Goal: Task Accomplishment & Management: Manage account settings

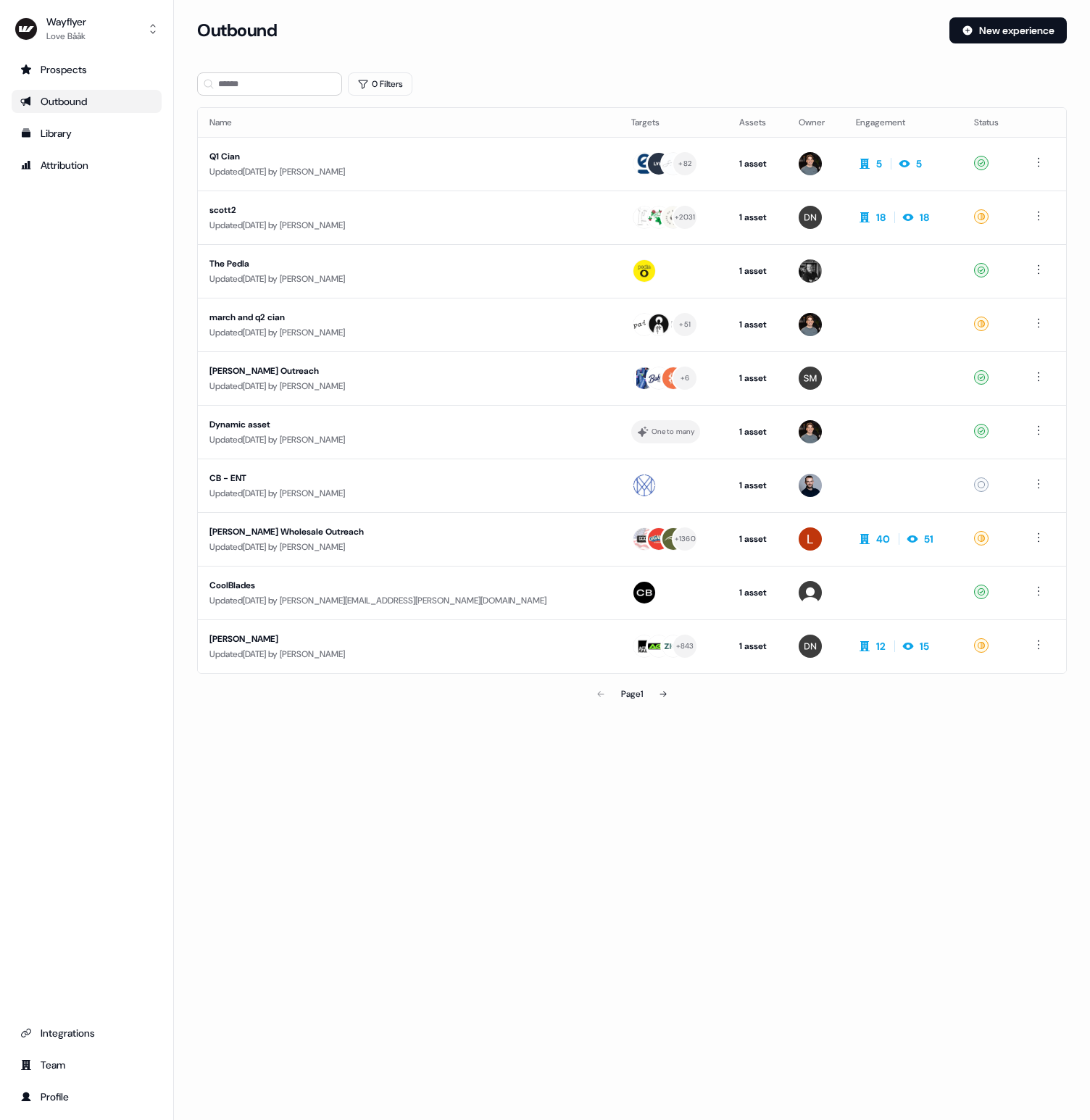
click at [832, 822] on div "Loading... Outbound New experience 0 Filters Name Targets Assets Owner Engageme…" at bounding box center [632, 560] width 916 height 1120
click at [55, 1099] on div "Profile" at bounding box center [87, 1097] width 132 height 14
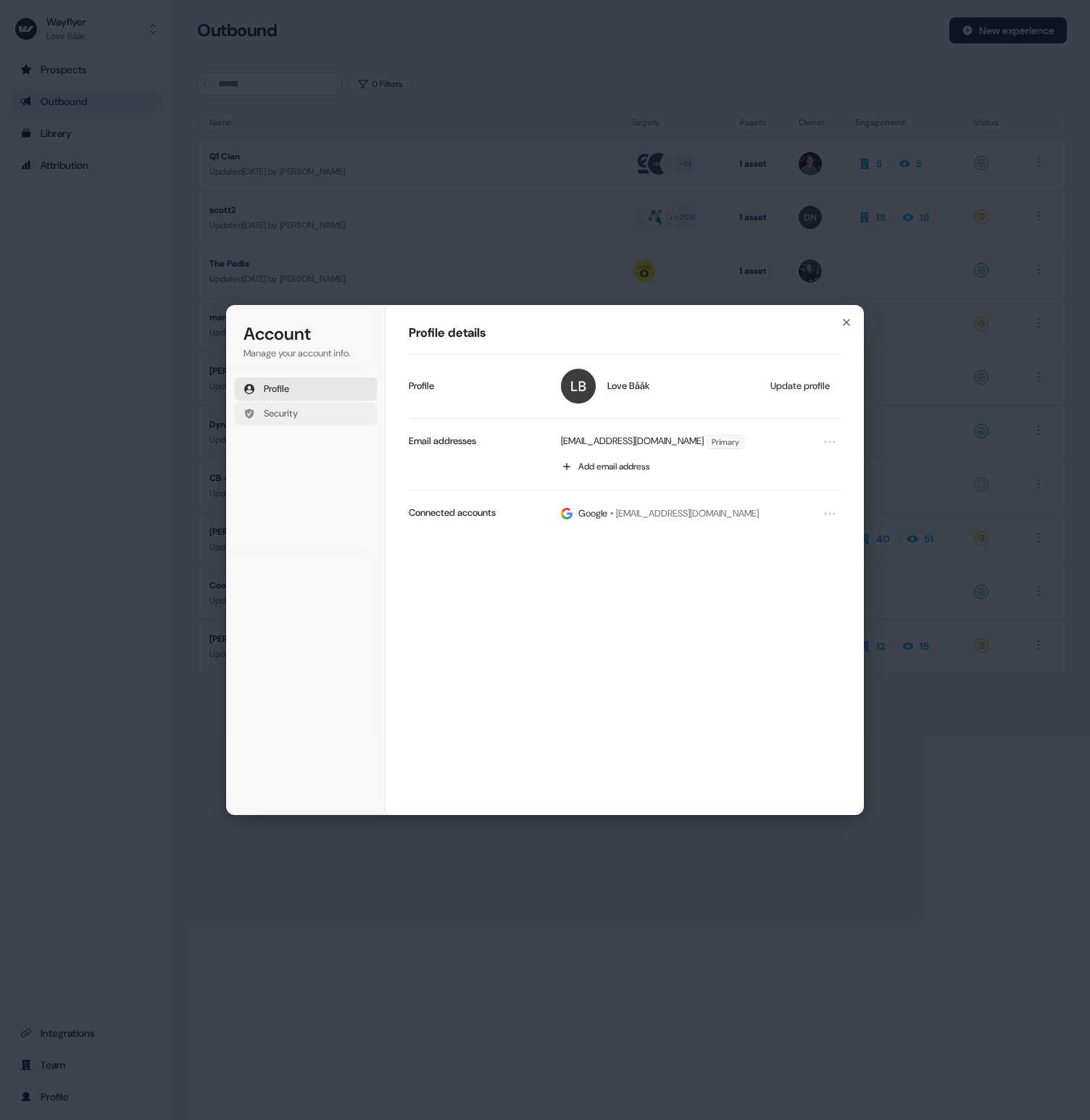
click at [316, 411] on button "Security" at bounding box center [306, 414] width 142 height 23
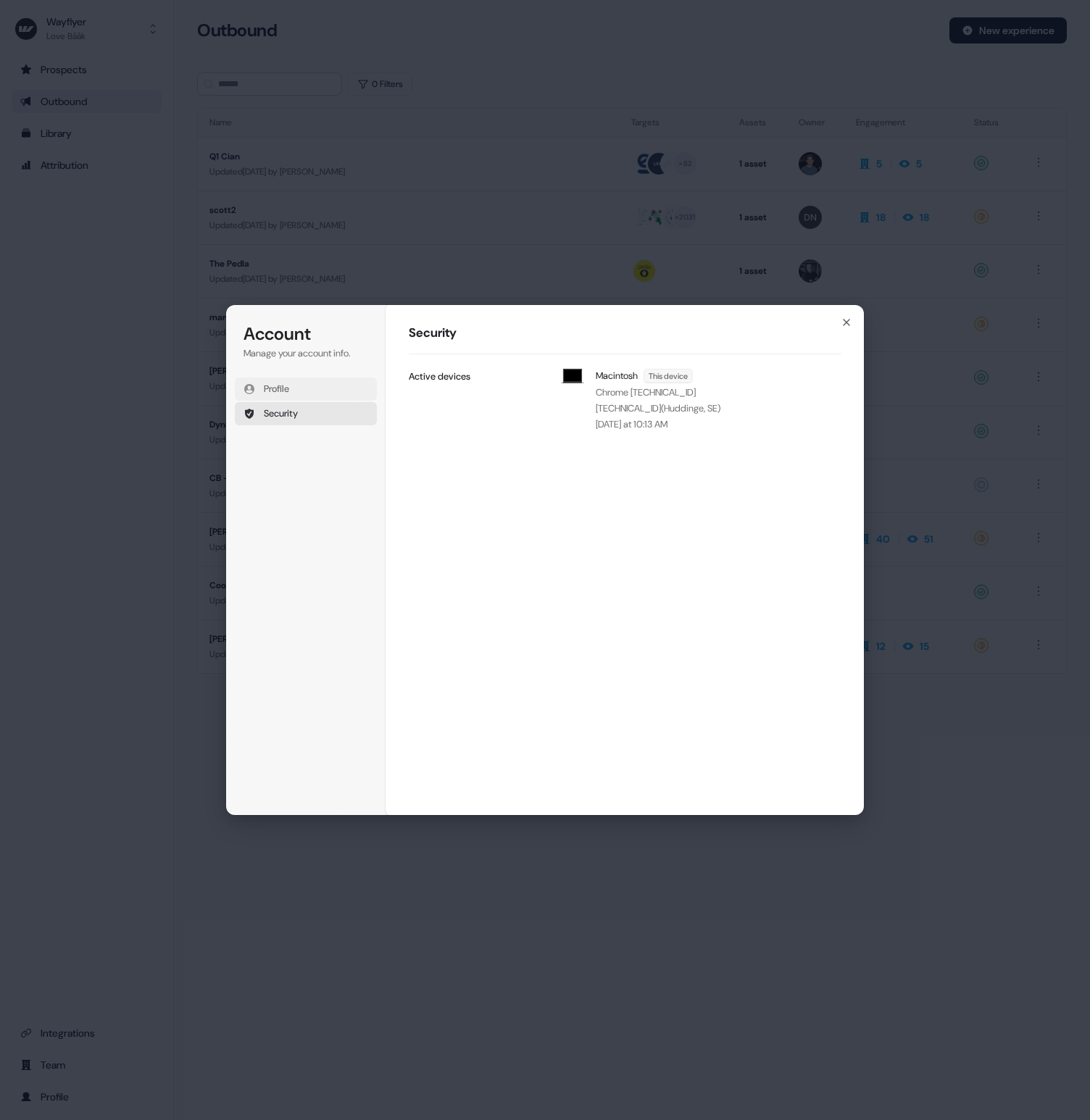
click at [293, 383] on button "Profile" at bounding box center [306, 389] width 142 height 23
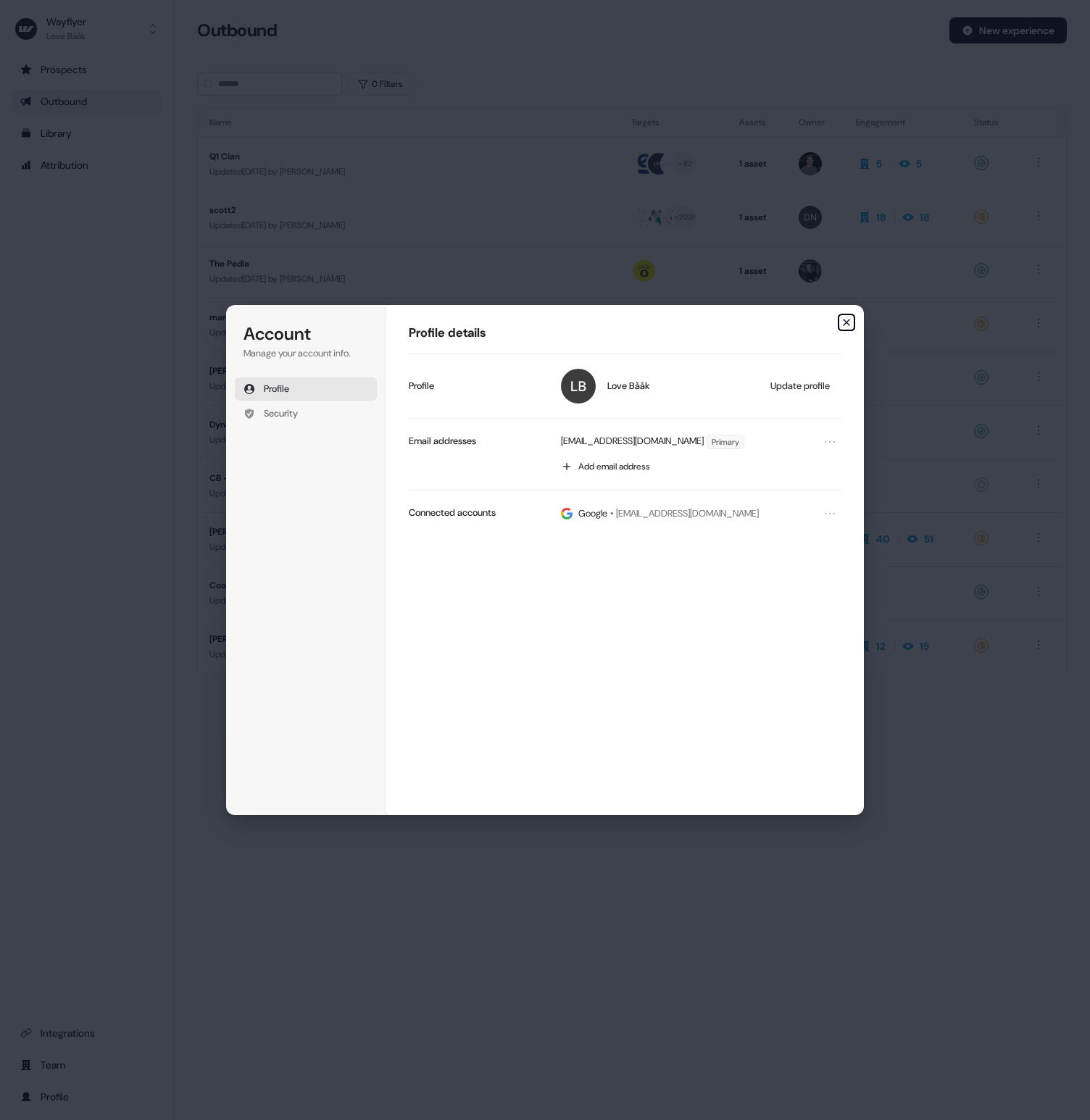
click at [842, 322] on icon "button" at bounding box center [846, 322] width 12 height 12
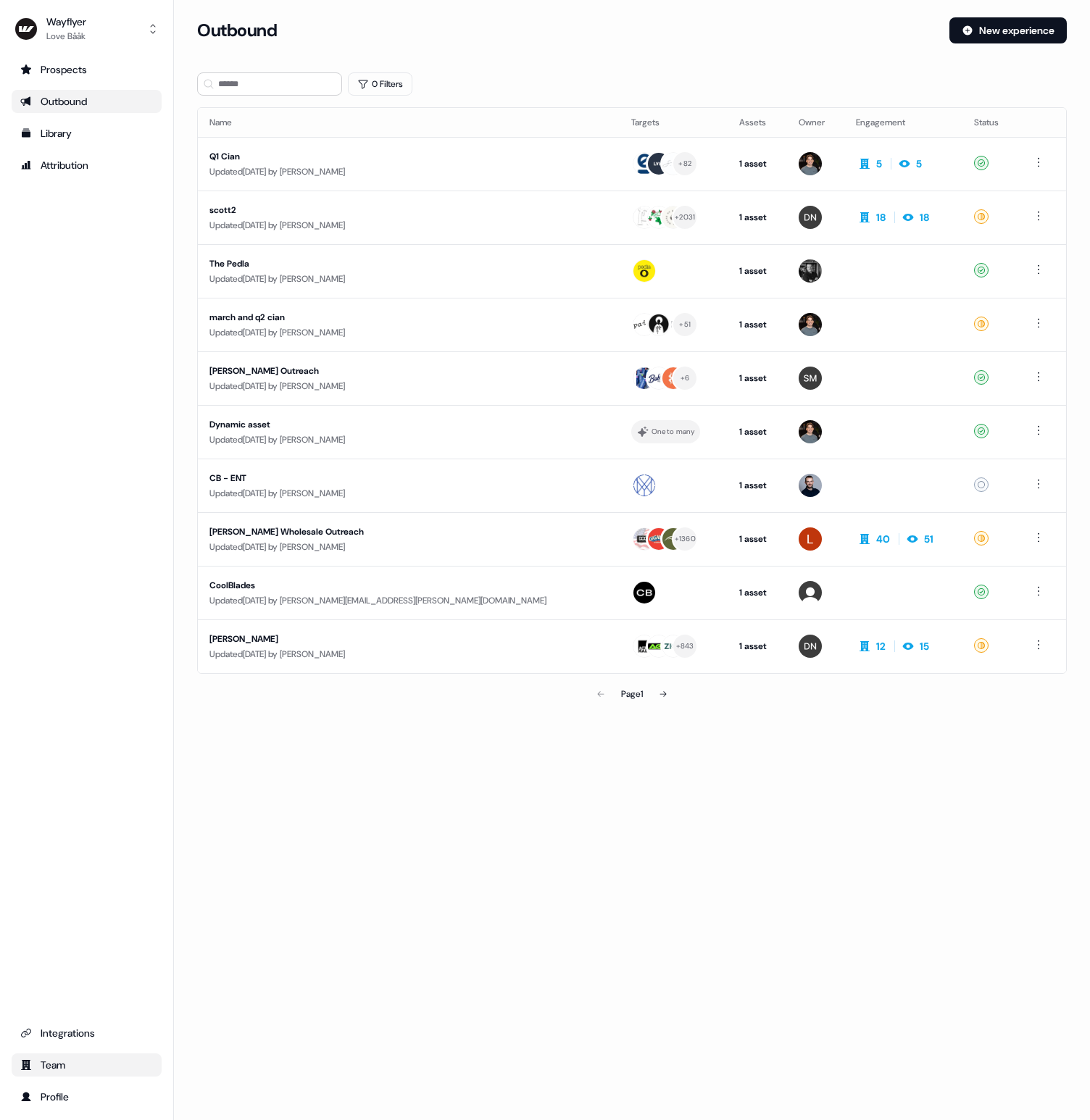
click at [55, 1054] on link "Team" at bounding box center [87, 1065] width 150 height 23
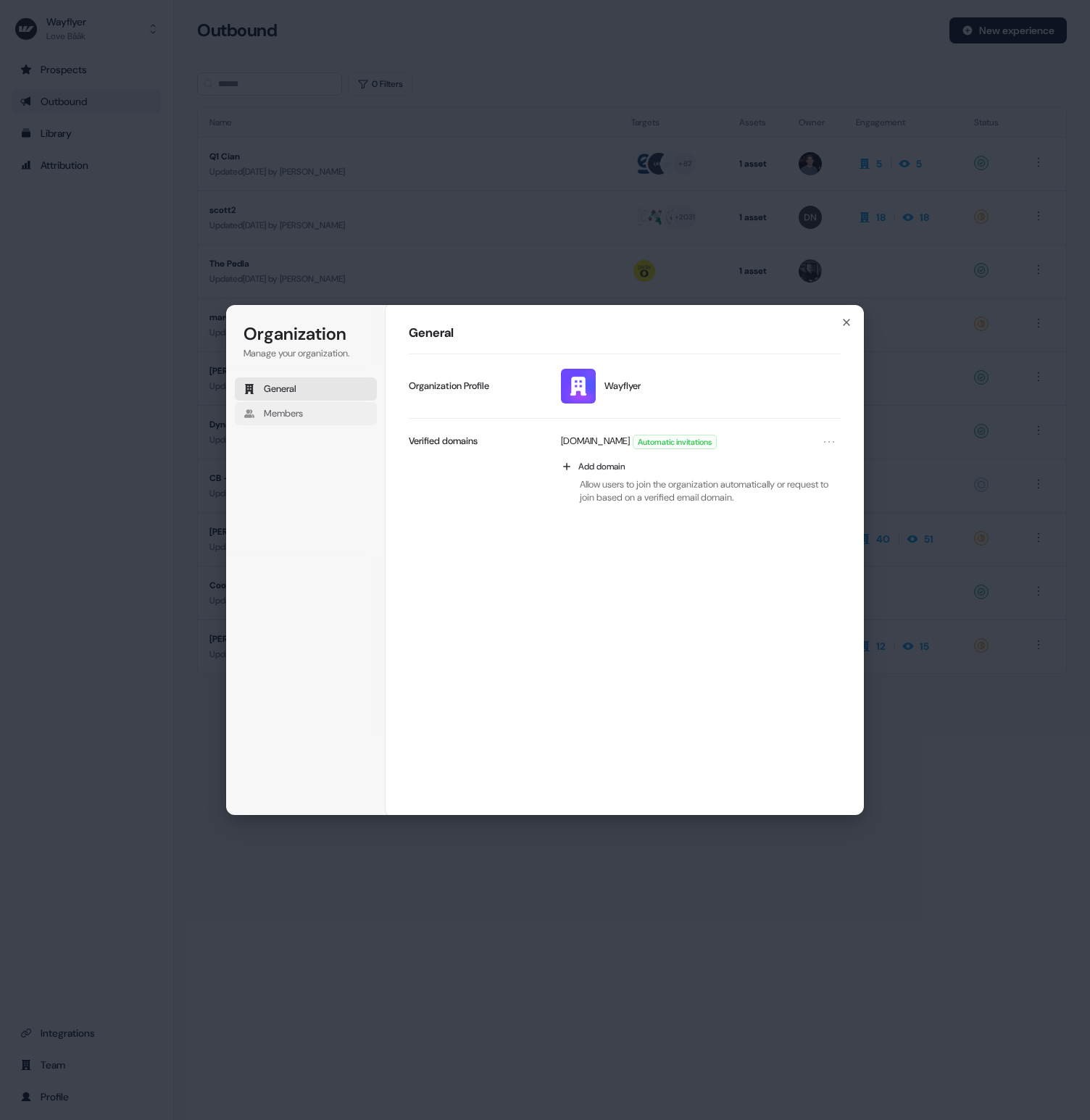
click at [266, 403] on button "Members" at bounding box center [306, 414] width 142 height 23
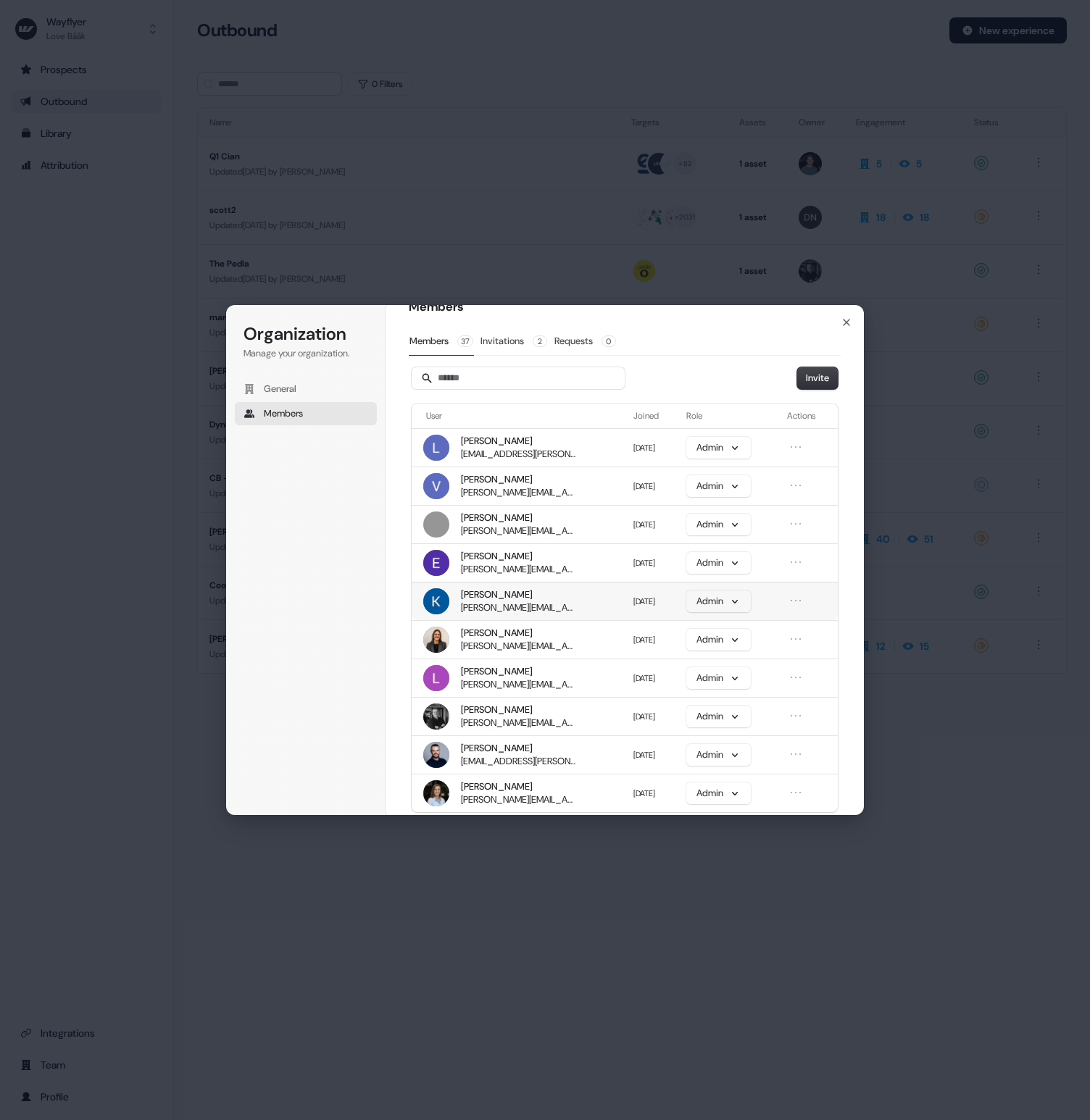
scroll to position [75, 0]
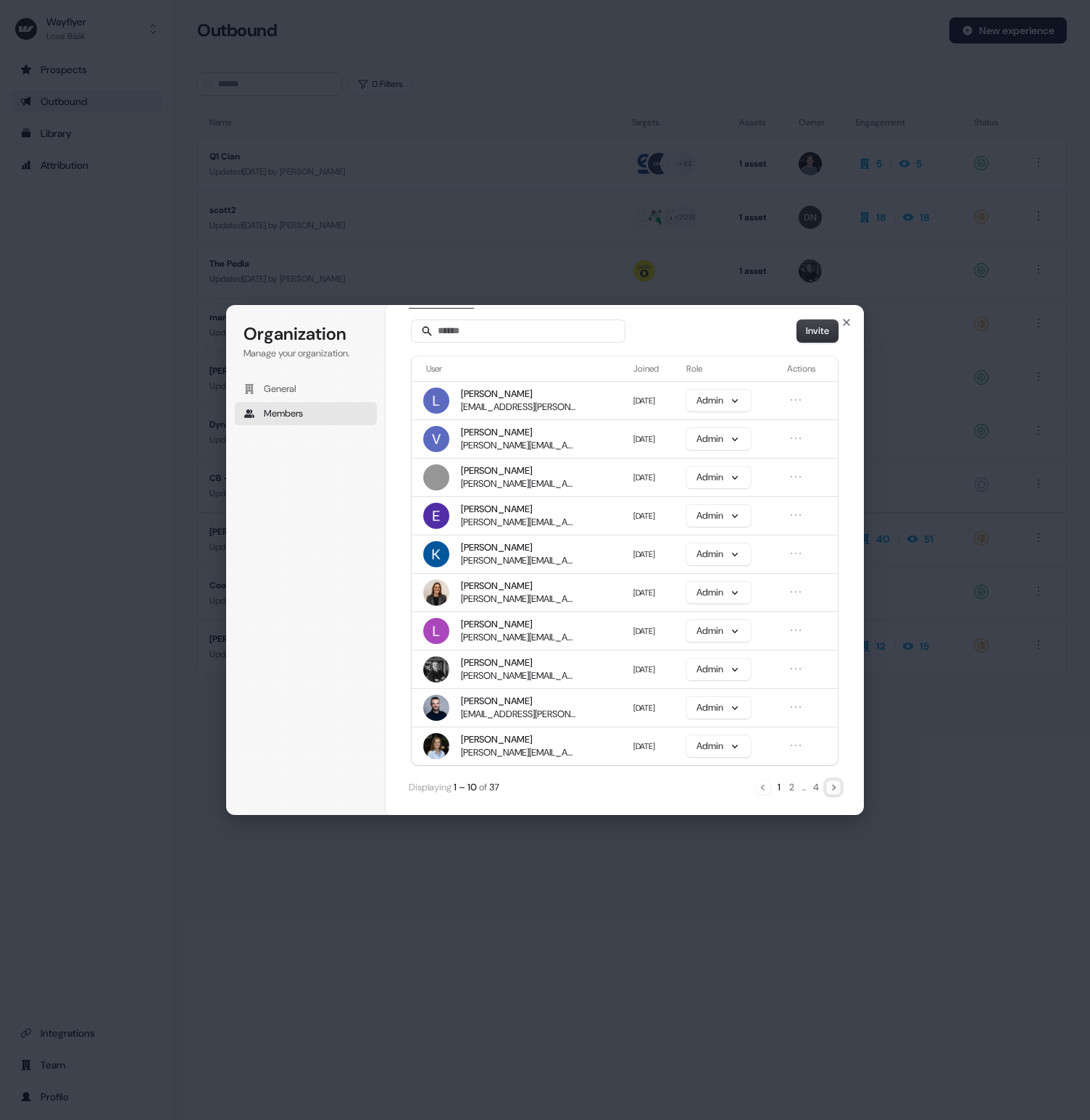
click at [835, 787] on icon "Next" at bounding box center [833, 787] width 12 height 12
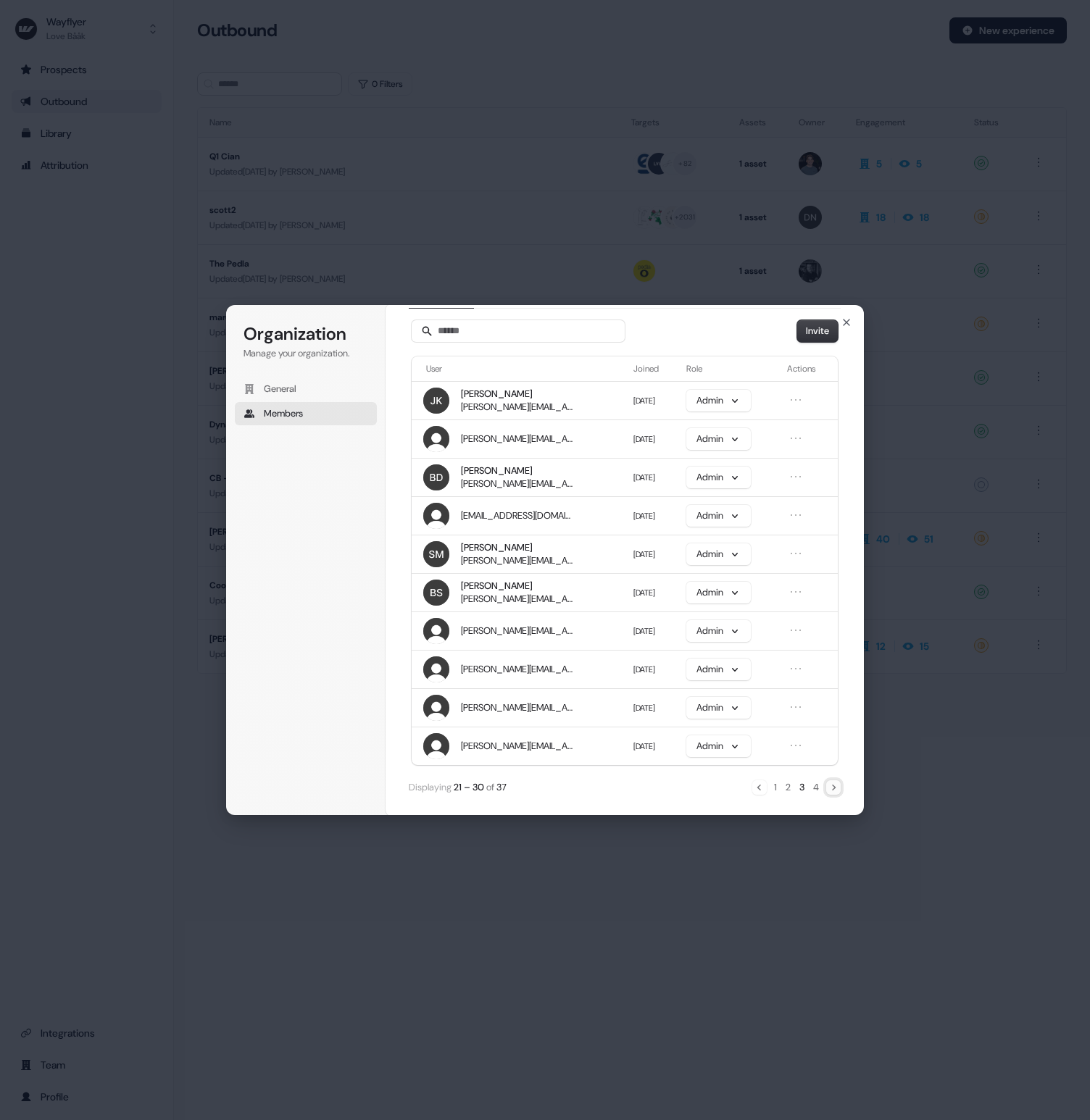
click at [836, 787] on icon "Next" at bounding box center [833, 787] width 12 height 12
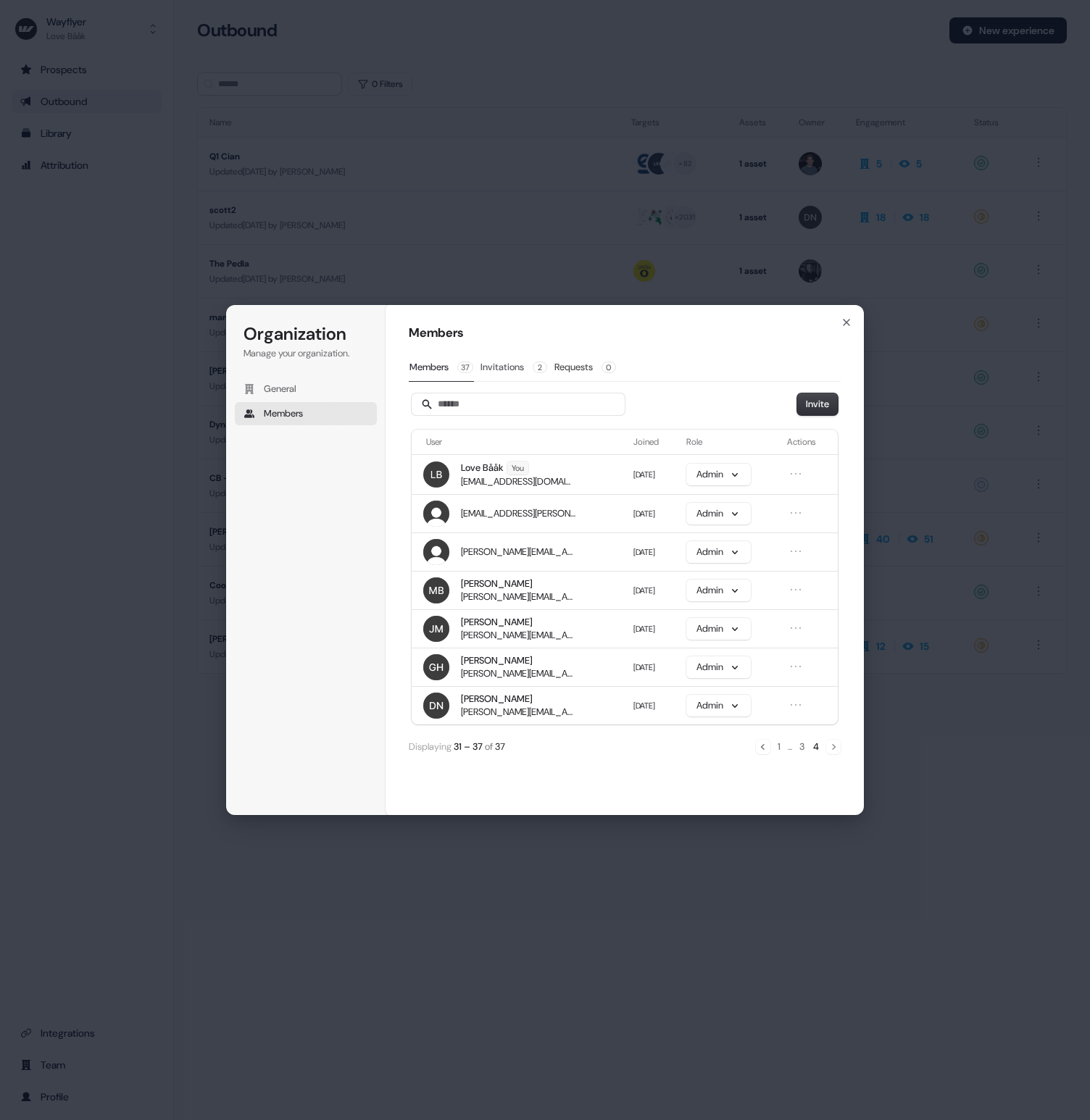
click at [519, 368] on button "Invitations 2" at bounding box center [514, 366] width 68 height 28
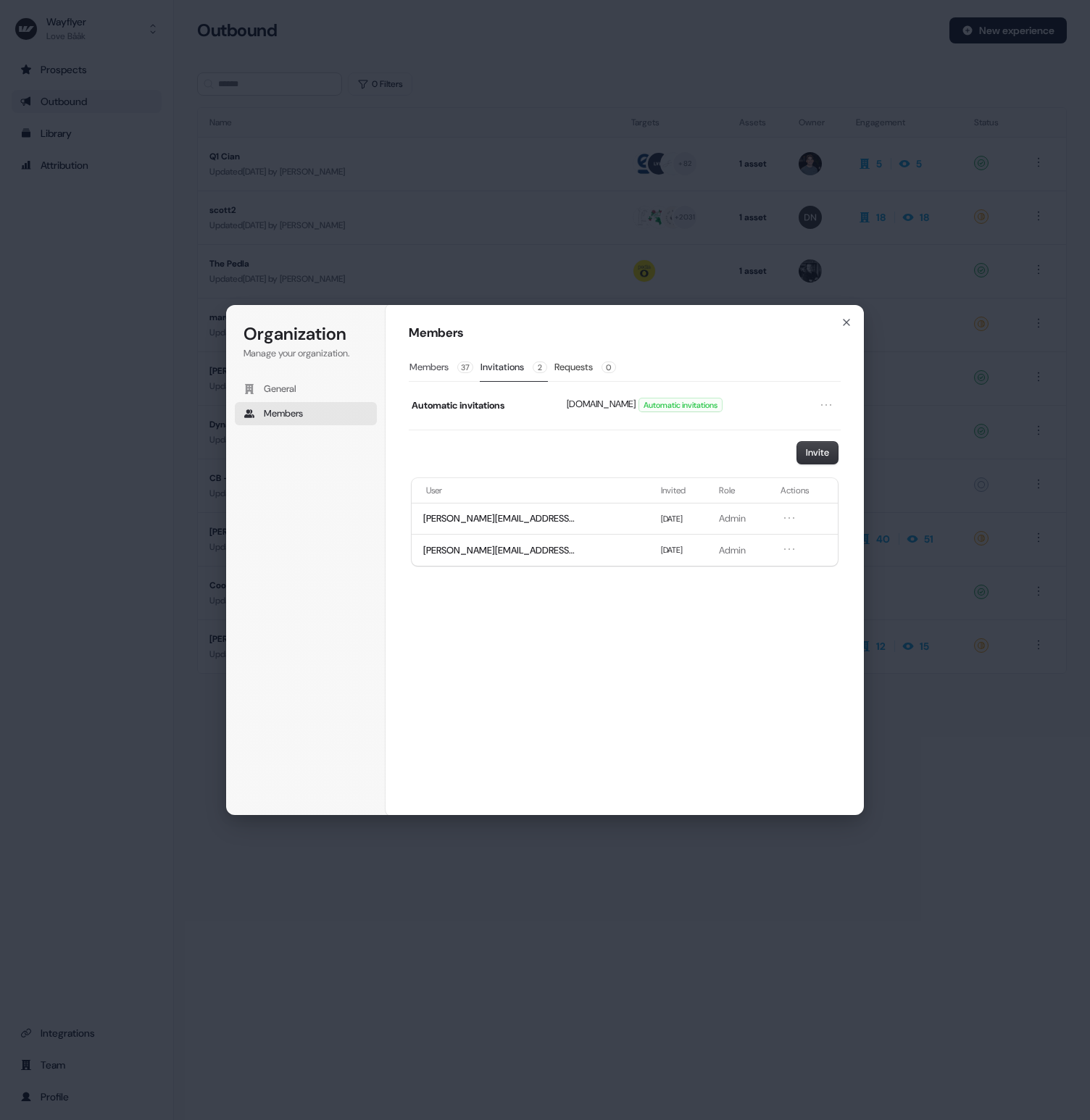
click at [430, 371] on button "Members 37" at bounding box center [441, 366] width 65 height 28
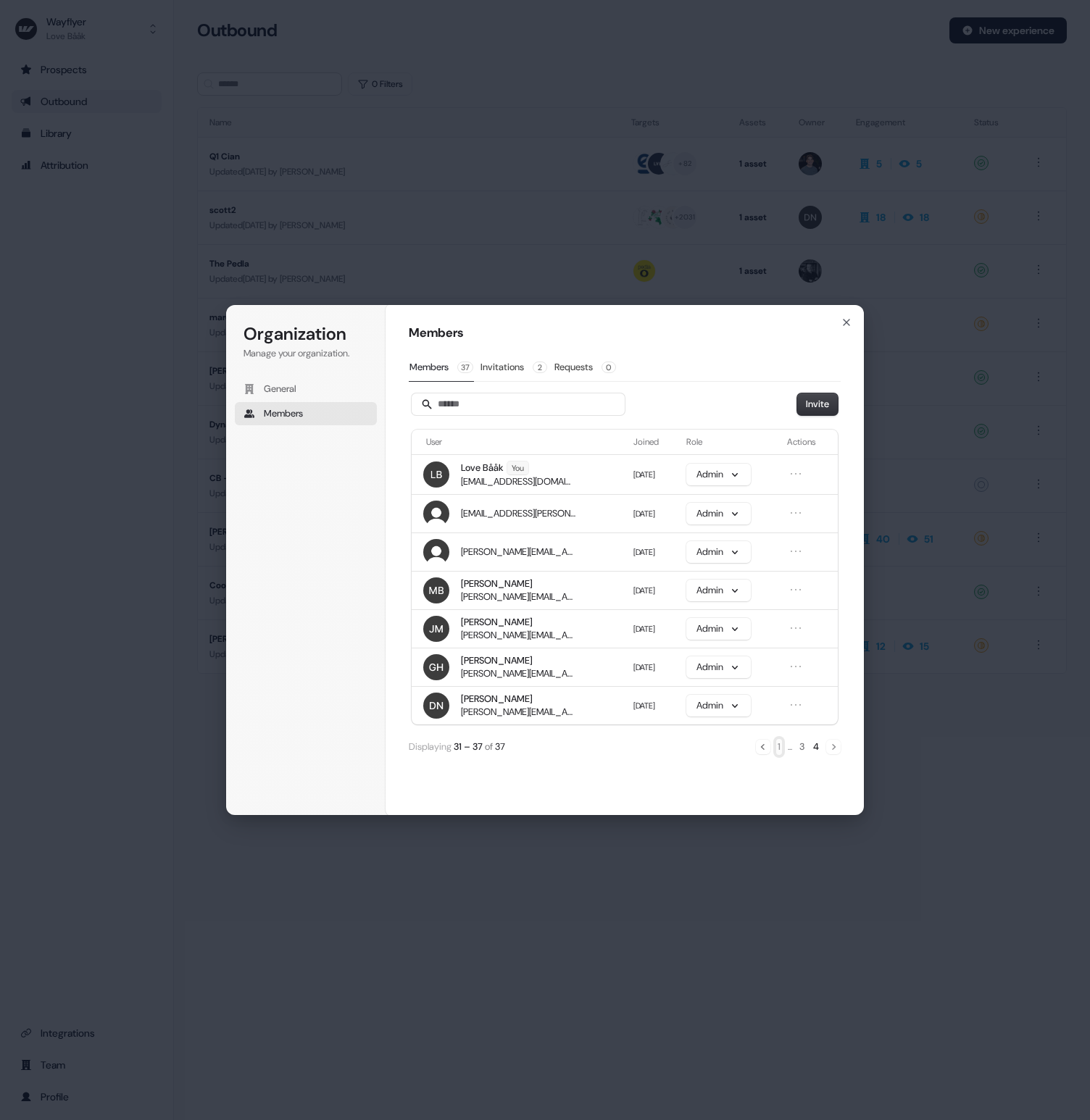
click at [778, 745] on button "1" at bounding box center [779, 747] width 5 height 16
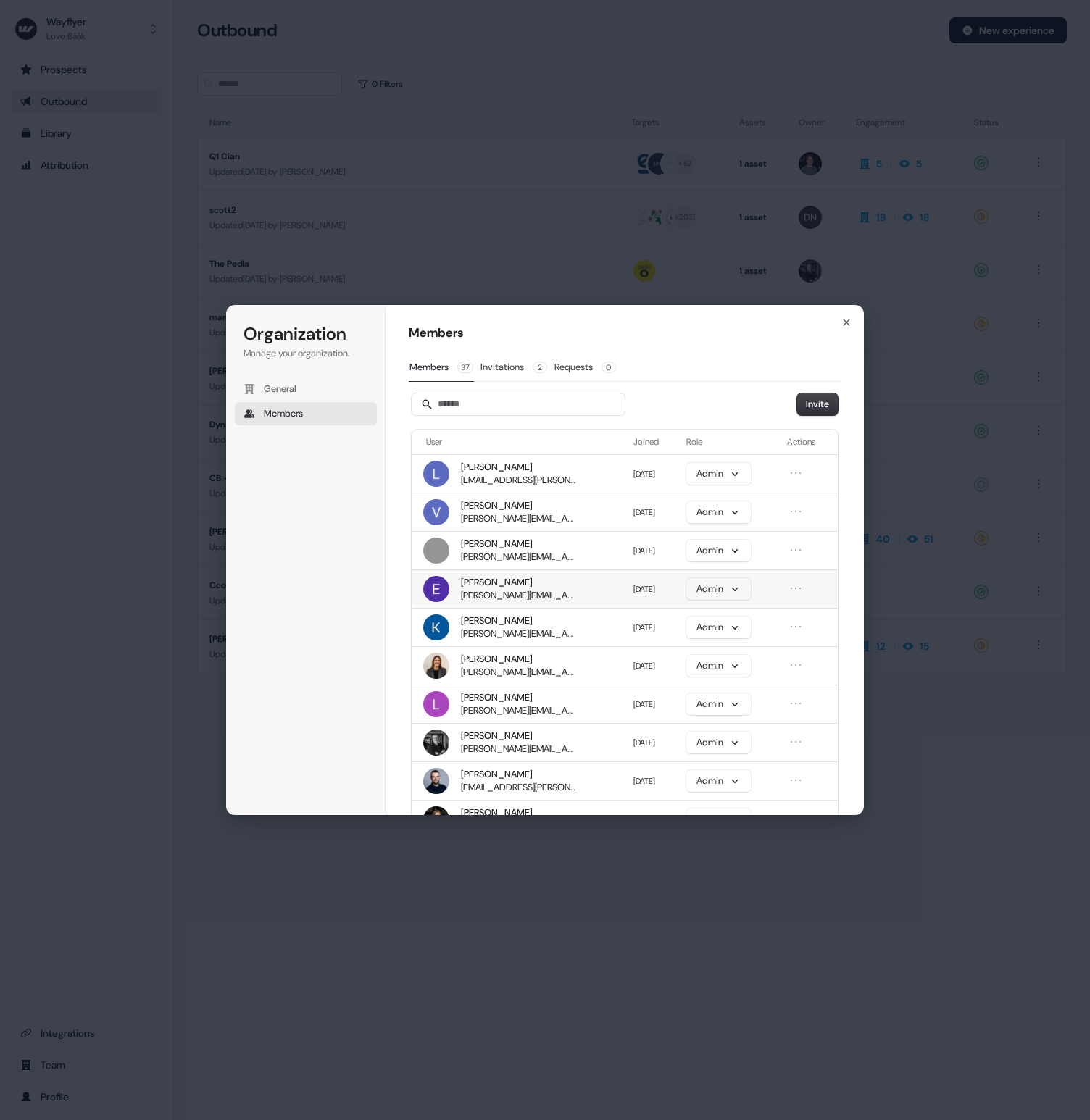
scroll to position [75, 0]
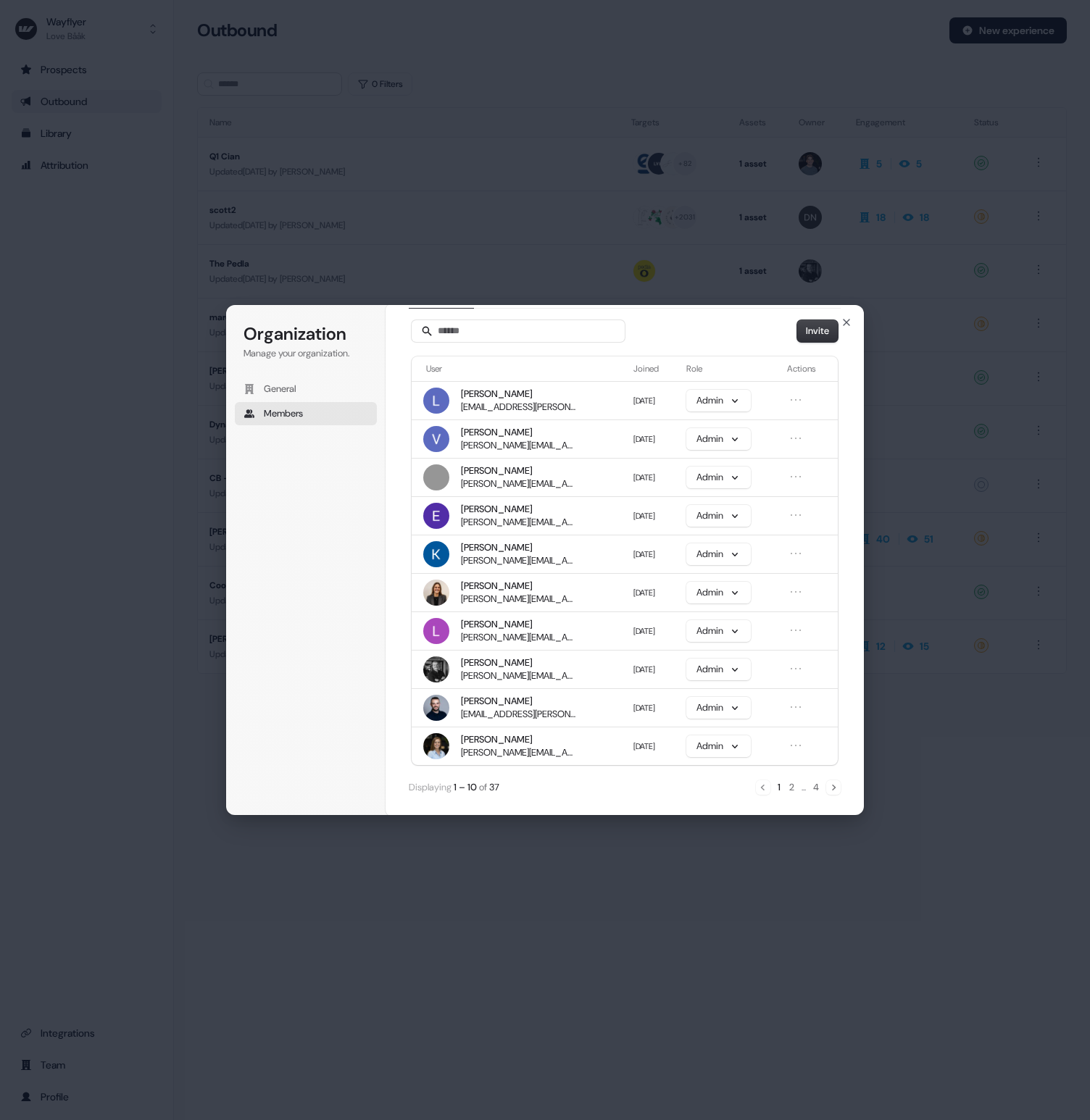
click at [543, 793] on div "Displaying 1 – 10 of 37 1 2 ... 4" at bounding box center [624, 787] width 432 height 16
click at [798, 365] on th "Actions" at bounding box center [809, 369] width 56 height 25
click at [797, 410] on td at bounding box center [809, 400] width 56 height 38
click at [797, 403] on icon "Open menu" at bounding box center [796, 400] width 14 height 14
click at [685, 320] on div "Invite" at bounding box center [624, 331] width 432 height 21
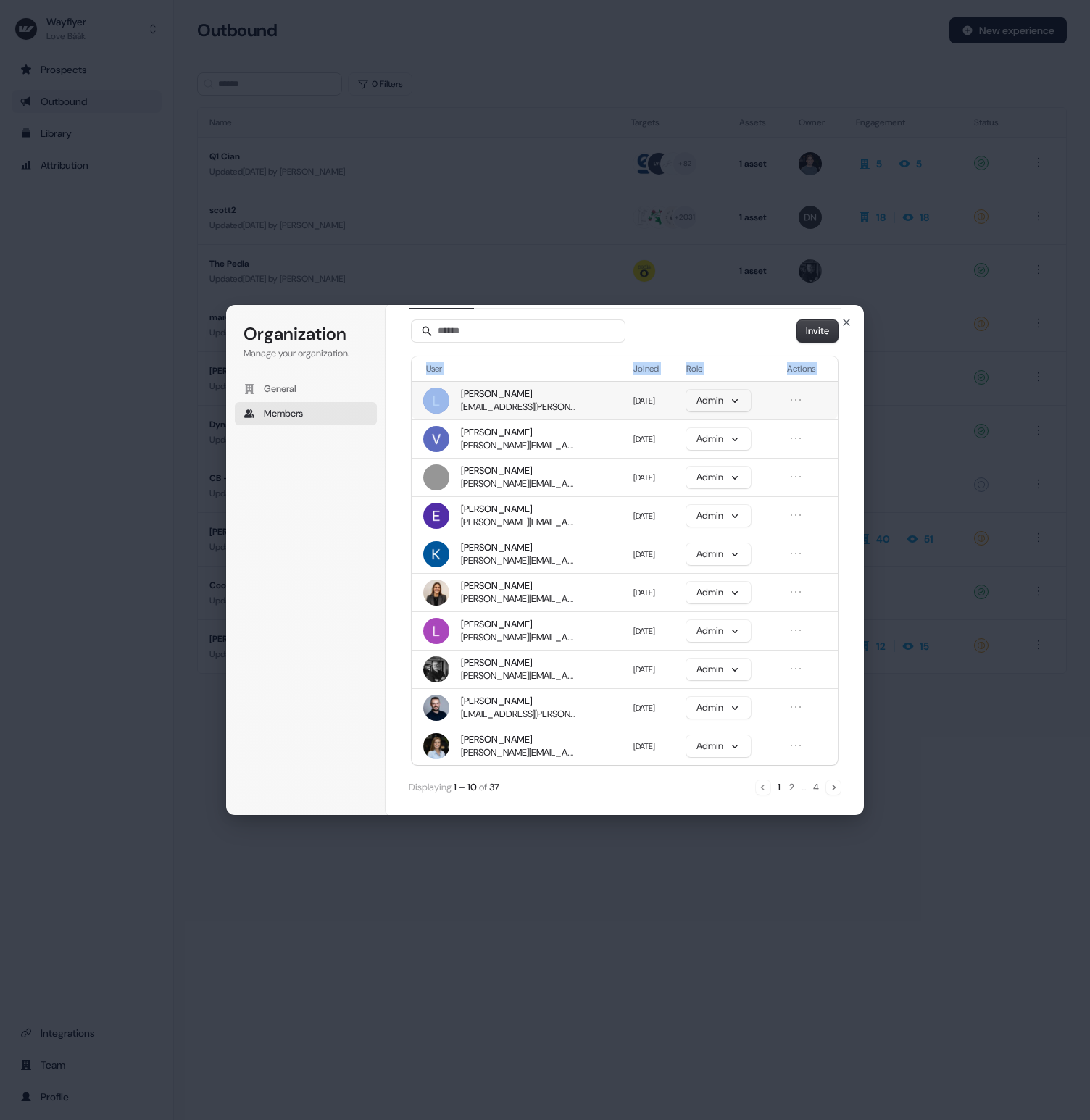
drag, startPoint x: 816, startPoint y: 753, endPoint x: 445, endPoint y: 392, distance: 517.7
click at [445, 392] on tbody "[PERSON_NAME] [PERSON_NAME][EMAIL_ADDRESS][PERSON_NAME][DOMAIN_NAME] [DATE] Adm…" at bounding box center [624, 573] width 427 height 384
copy thead "User Joined Role Actions"
click at [332, 632] on div "Organization Manage your organization. General Members" at bounding box center [308, 560] width 165 height 510
click at [788, 789] on button "2" at bounding box center [791, 787] width 8 height 16
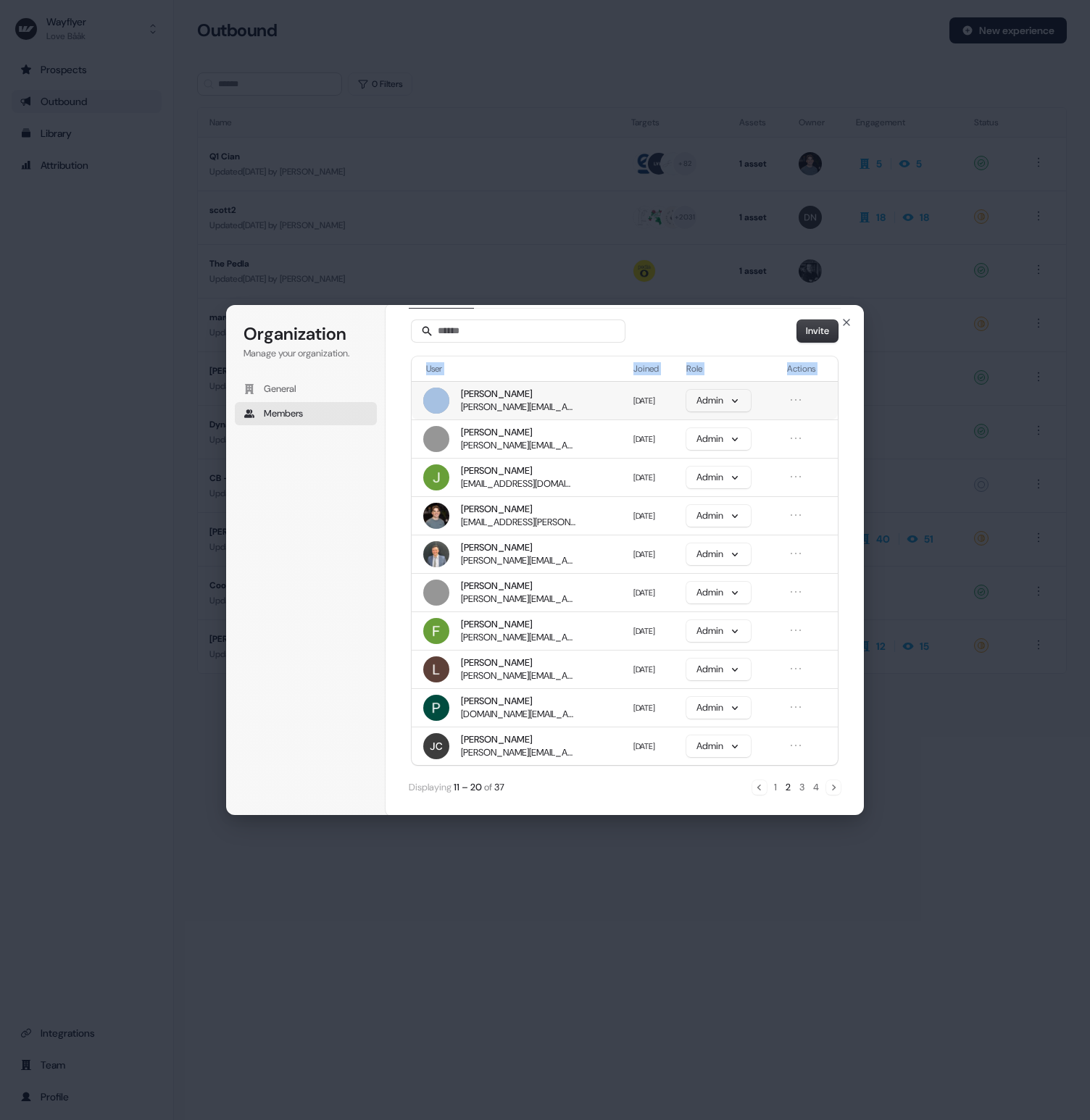
drag, startPoint x: 721, startPoint y: 699, endPoint x: 449, endPoint y: 391, distance: 410.9
click at [449, 391] on tbody "[PERSON_NAME] [PERSON_NAME][EMAIL_ADDRESS][PERSON_NAME][DOMAIN_NAME] [DATE] Adm…" at bounding box center [624, 573] width 427 height 384
copy thead "User Joined Role Actions"
click at [801, 788] on button "3" at bounding box center [801, 787] width 8 height 16
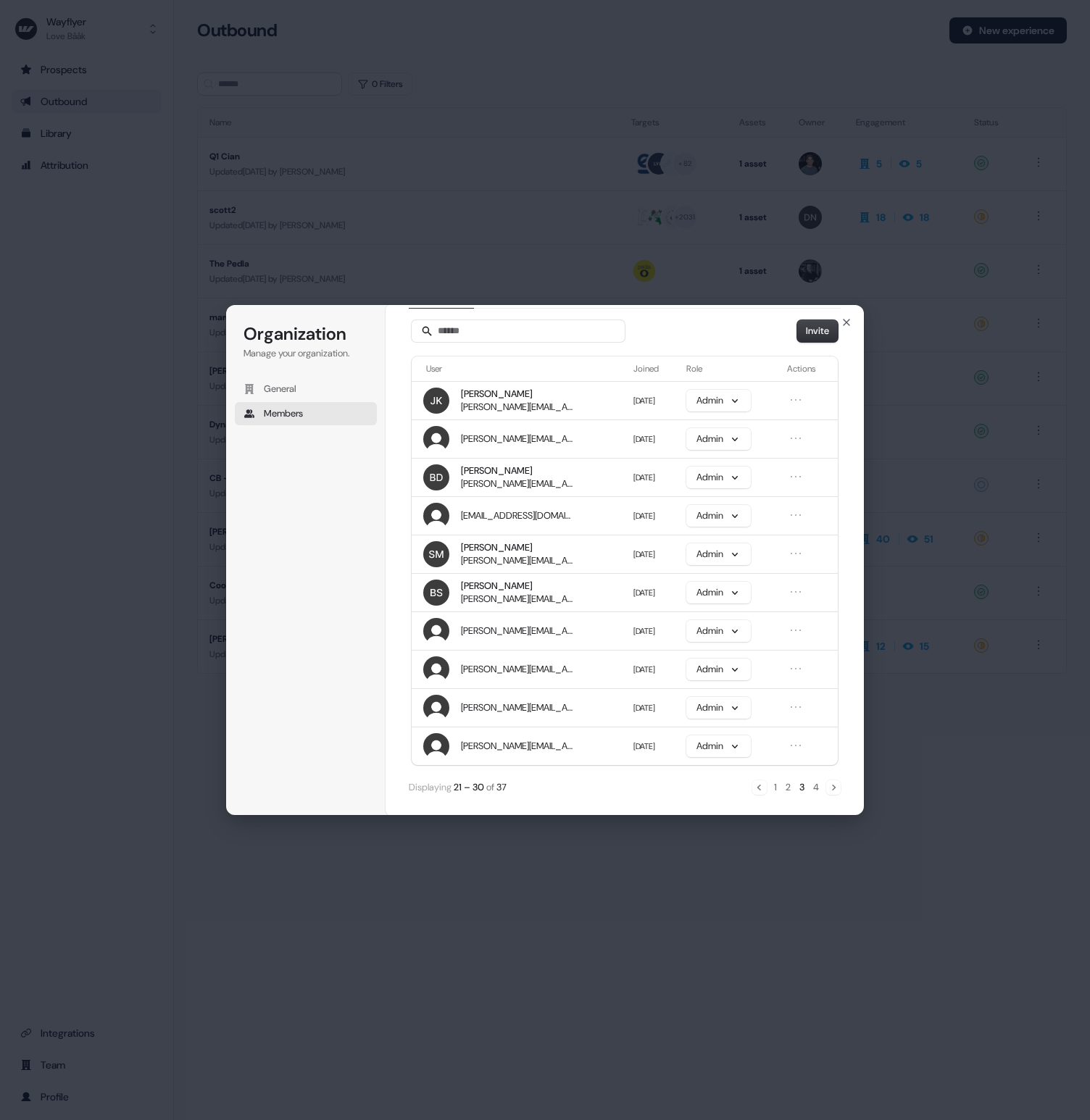
click at [677, 782] on div "Displaying 21 – 30 of 37 1 2 3 4" at bounding box center [624, 787] width 432 height 16
drag, startPoint x: 825, startPoint y: 747, endPoint x: 432, endPoint y: 403, distance: 522.3
click at [430, 403] on tbody "[PERSON_NAME] [PERSON_NAME][EMAIL_ADDRESS][PERSON_NAME][DOMAIN_NAME] [DATE] [PE…" at bounding box center [624, 573] width 427 height 384
copy thead "User Joined Role Actions"
click at [816, 786] on button "4" at bounding box center [816, 787] width 9 height 16
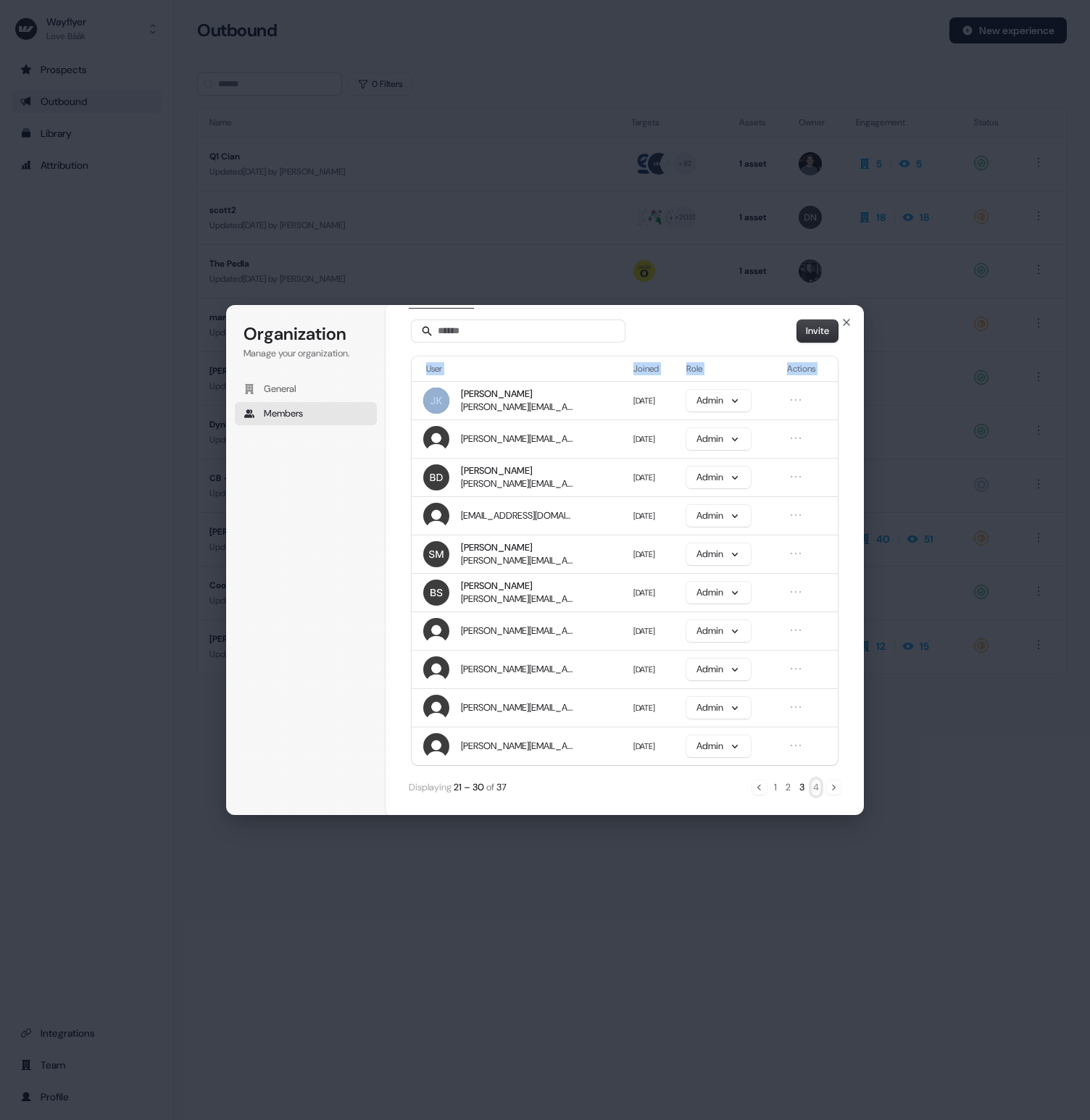
scroll to position [0, 0]
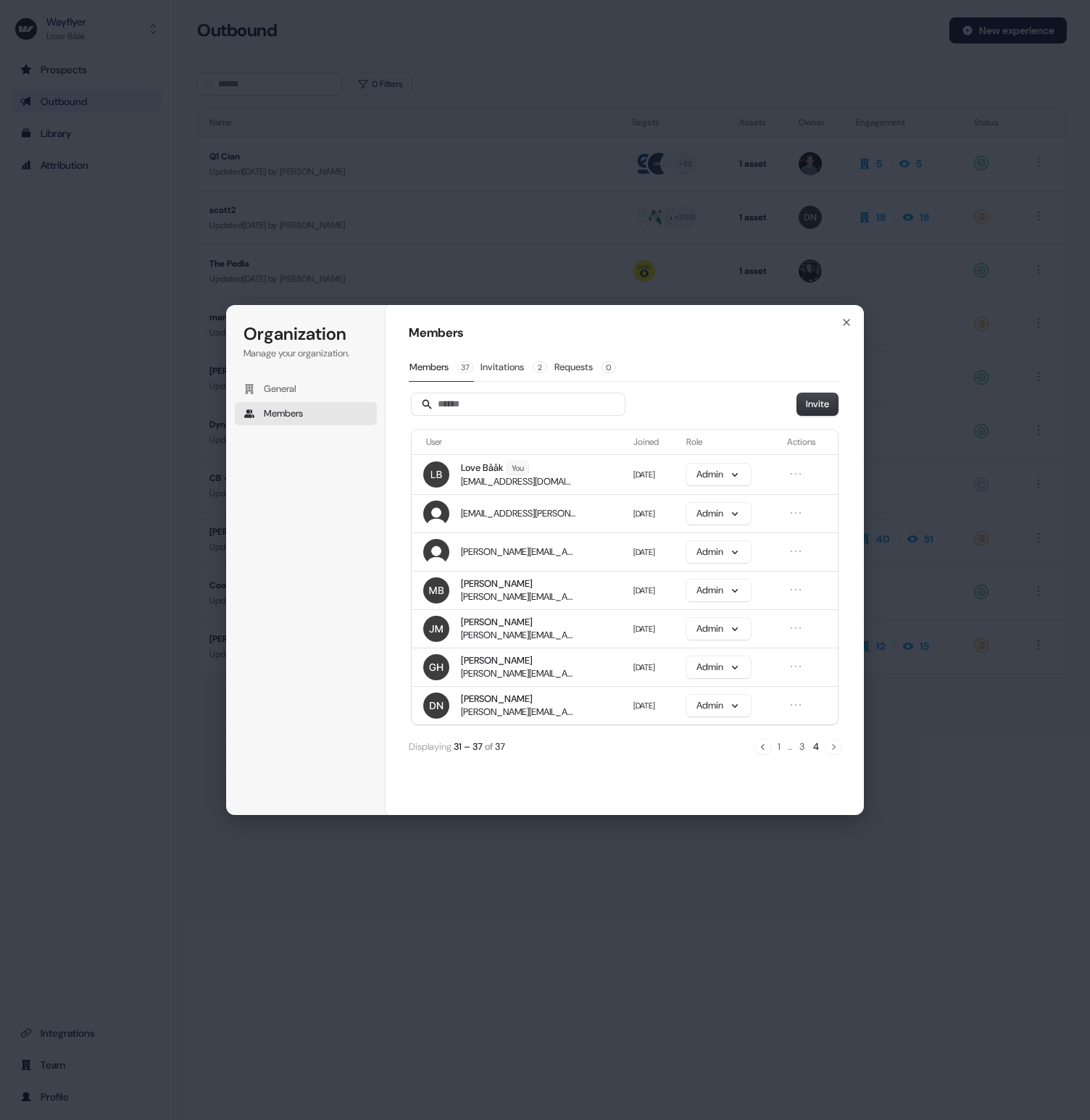
click at [668, 775] on div "Members Members 37 Invitations 2 Requests 0 Invite User Joined Role Actions Lov…" at bounding box center [624, 560] width 478 height 511
drag, startPoint x: 802, startPoint y: 709, endPoint x: 442, endPoint y: 475, distance: 429.4
click at [442, 475] on tbody "Love Bååk You [EMAIL_ADDRESS][DOMAIN_NAME] [DATE] Admin [EMAIL_ADDRESS][PERSON_…" at bounding box center [624, 589] width 427 height 270
copy thead "User Joined Role Actions"
click at [532, 361] on button "Invitations 2" at bounding box center [514, 366] width 68 height 28
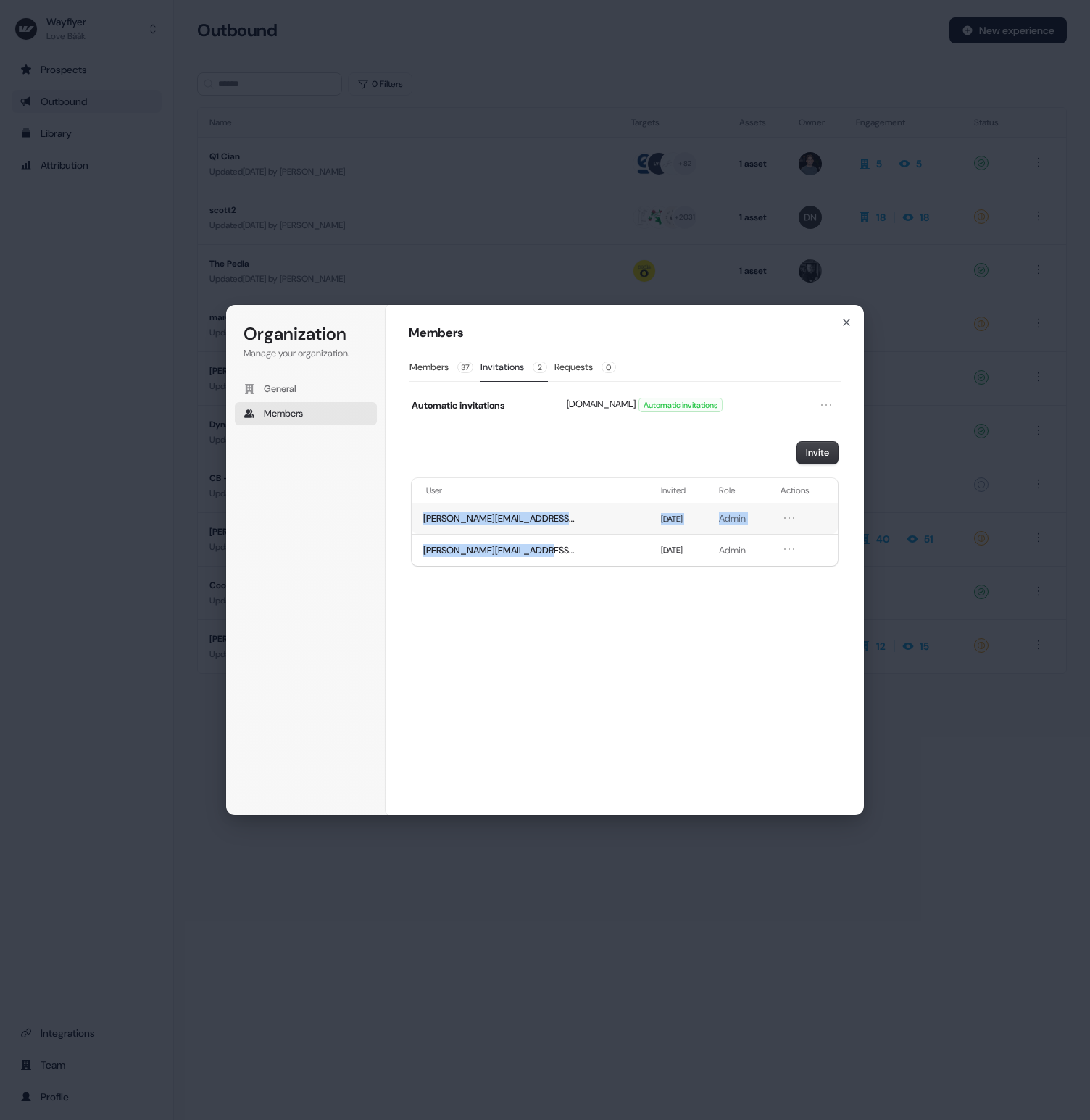
drag, startPoint x: 575, startPoint y: 556, endPoint x: 417, endPoint y: 520, distance: 162.0
click at [416, 521] on tbody "[PERSON_NAME][EMAIL_ADDRESS][PERSON_NAME][DOMAIN_NAME] [DATE] Admin [EMAIL_ADDR…" at bounding box center [624, 534] width 427 height 63
copy tbody "[PERSON_NAME][EMAIL_ADDRESS][PERSON_NAME][DOMAIN_NAME] [DATE] Admin [EMAIL_ADDR…"
click at [804, 598] on div "Members Members 37 Invitations 2 Requests 0 Automatic invitations [DOMAIN_NAME]…" at bounding box center [624, 560] width 478 height 511
click at [839, 321] on div "Members Members 37 Invitations 2 Requests 0 Automatic invitations [DOMAIN_NAME]…" at bounding box center [624, 560] width 478 height 511
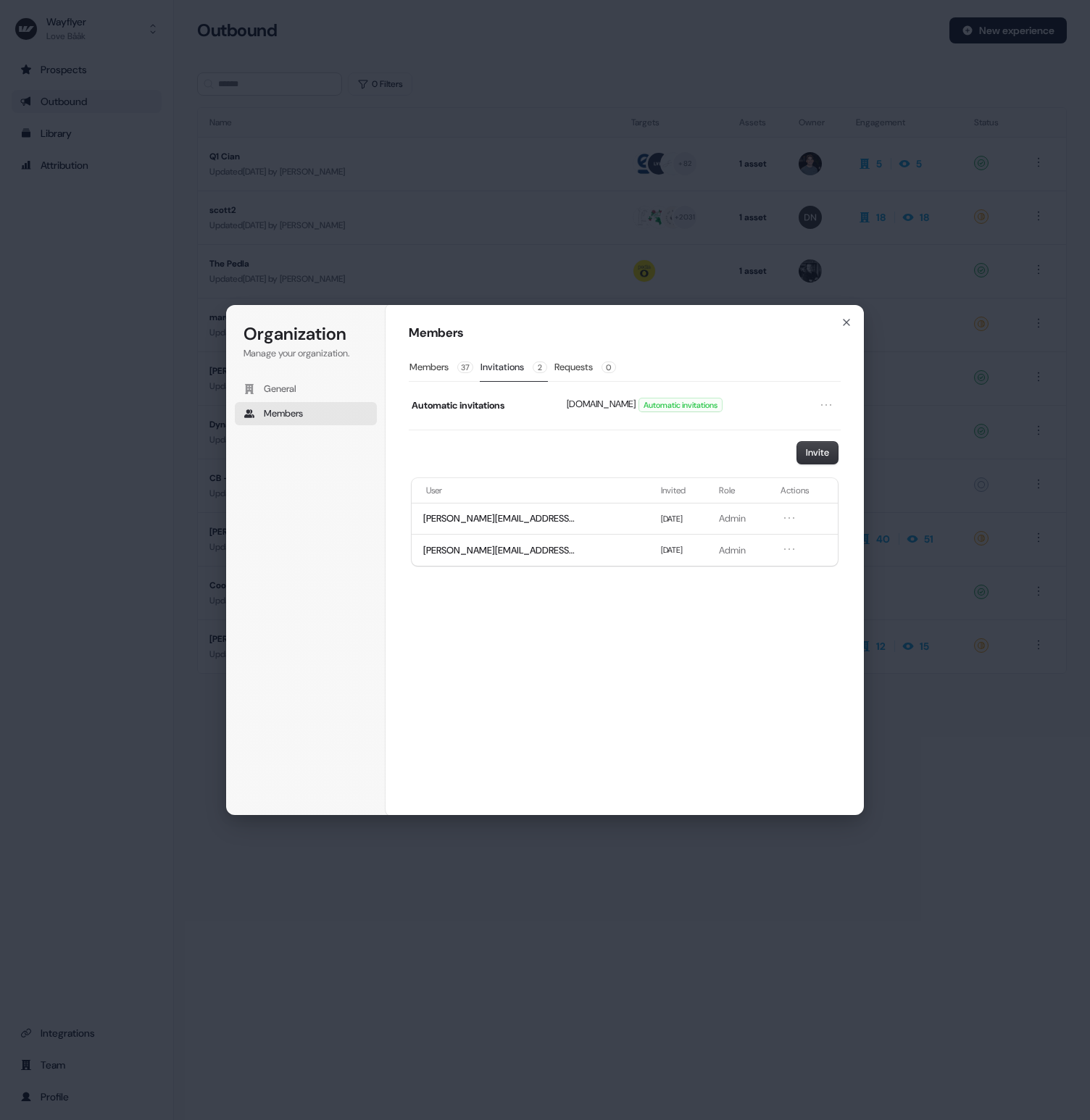
click at [854, 318] on div "Members Members 37 Invitations 2 Requests 0 Automatic invitations [DOMAIN_NAME]…" at bounding box center [624, 560] width 478 height 511
click at [850, 318] on icon "button" at bounding box center [846, 322] width 12 height 12
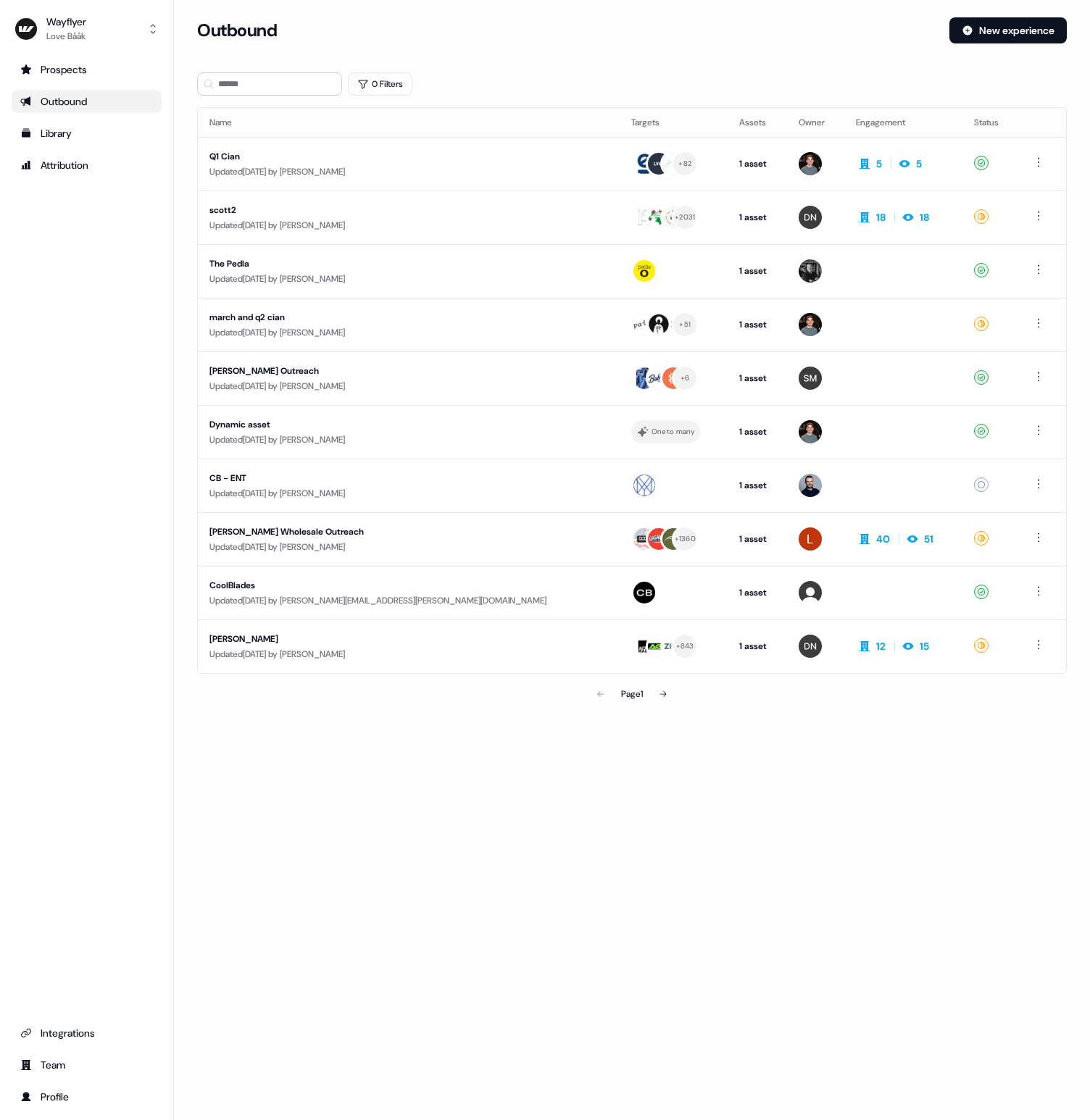
click at [541, 827] on div "Loading... Outbound New experience 0 Filters Name Targets Assets Owner Engageme…" at bounding box center [632, 560] width 916 height 1120
click at [878, 932] on div "Loading... Outbound New experience 0 Filters Name Targets Assets Owner Engageme…" at bounding box center [632, 560] width 916 height 1120
click at [898, 880] on div "Loading... Outbound New experience 0 Filters Name Targets Assets Owner Engageme…" at bounding box center [632, 560] width 916 height 1120
